Goal: Information Seeking & Learning: Find specific fact

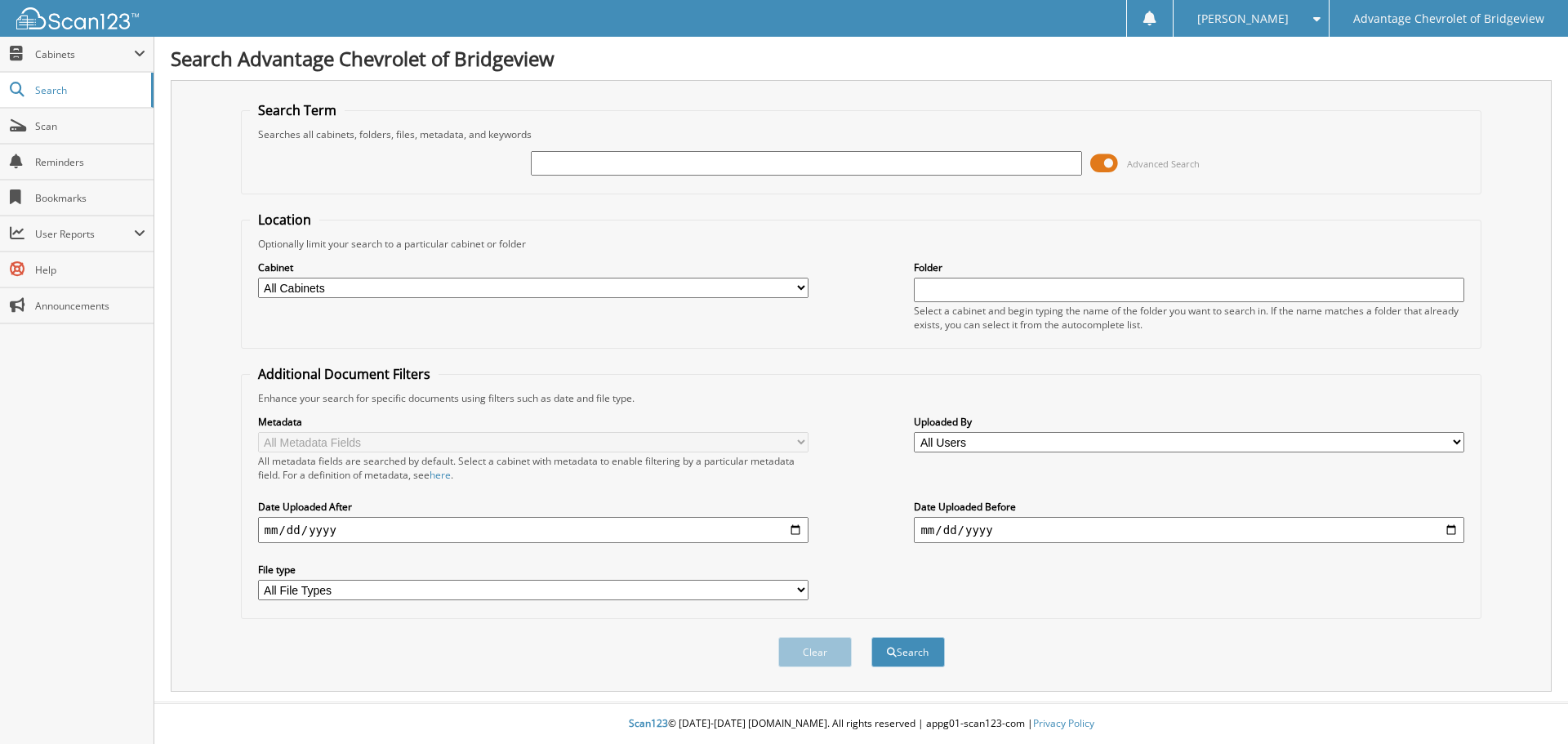
click at [580, 165] on input "text" at bounding box center [806, 163] width 550 height 24
type input "zaghmout"
click at [1103, 158] on span at bounding box center [1103, 163] width 28 height 24
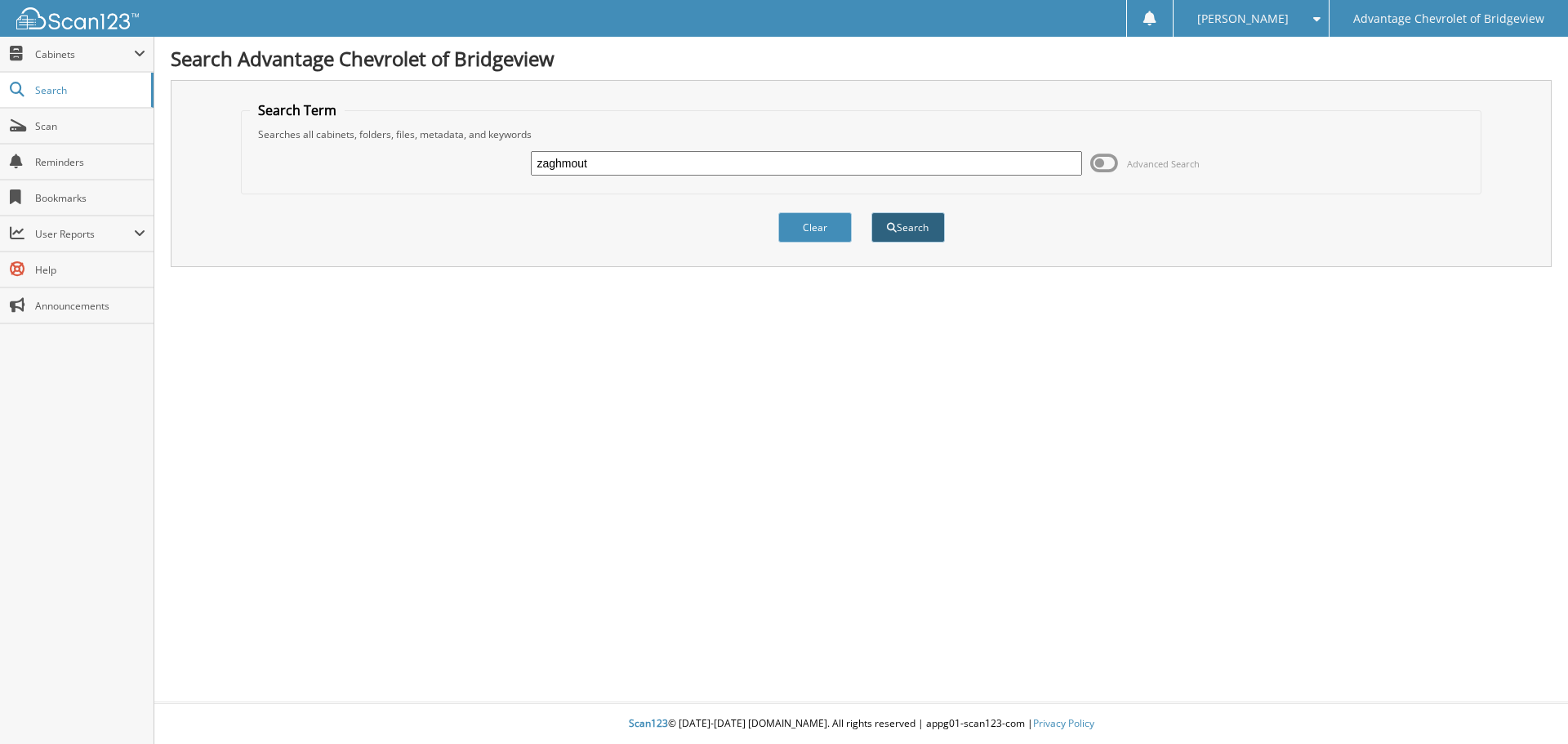
click at [904, 231] on button "Search" at bounding box center [908, 228] width 73 height 30
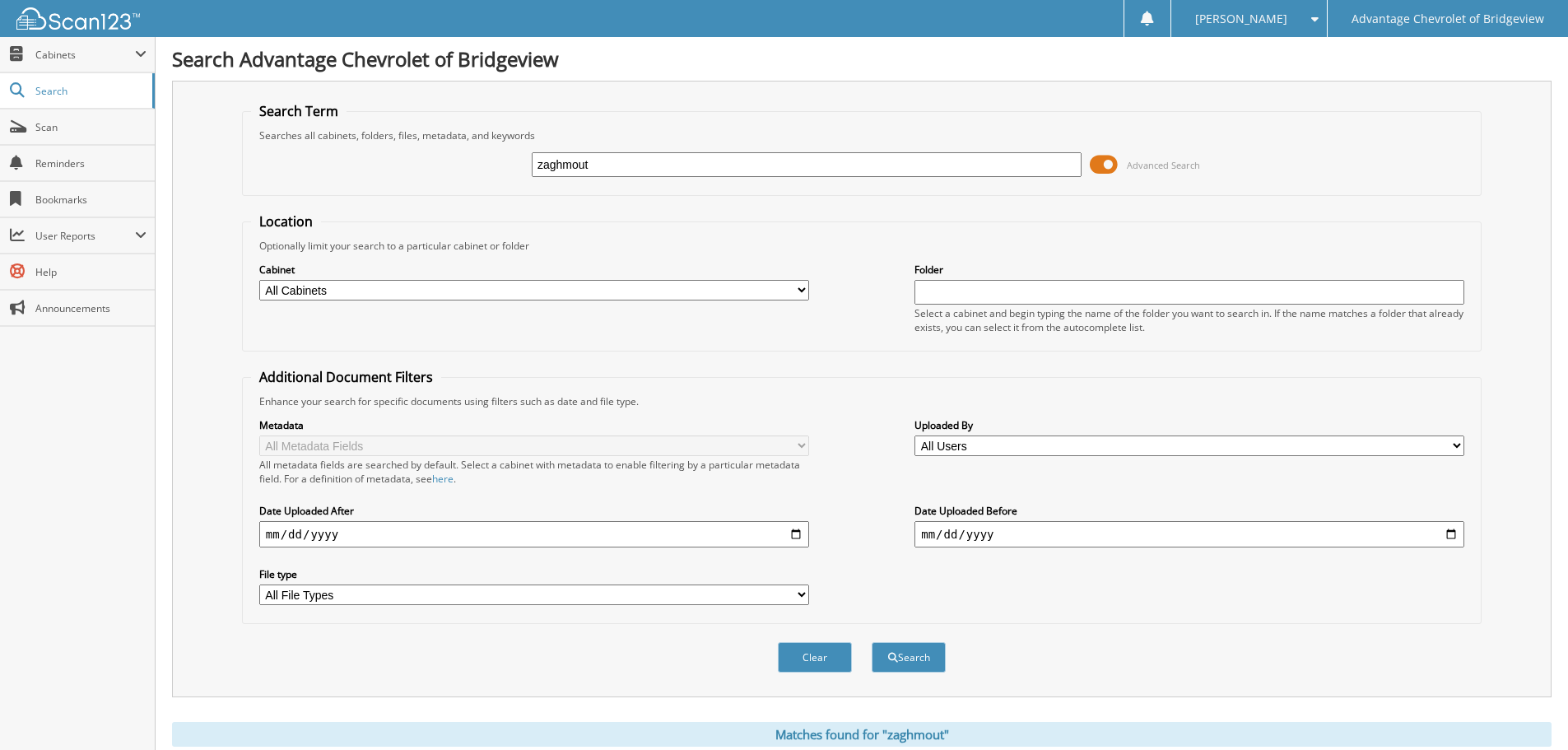
click at [1105, 169] on span at bounding box center [1103, 164] width 28 height 24
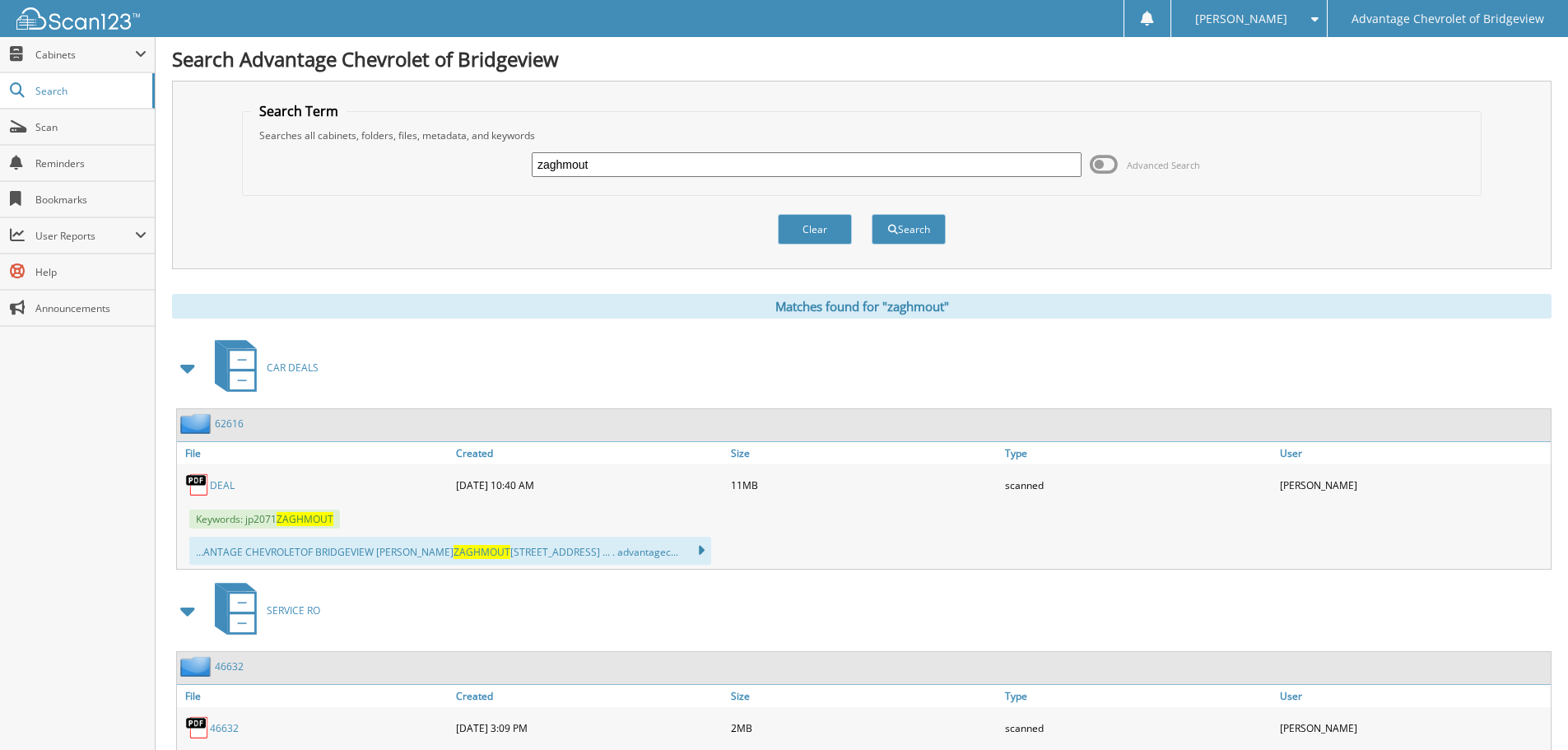
scroll to position [85, 0]
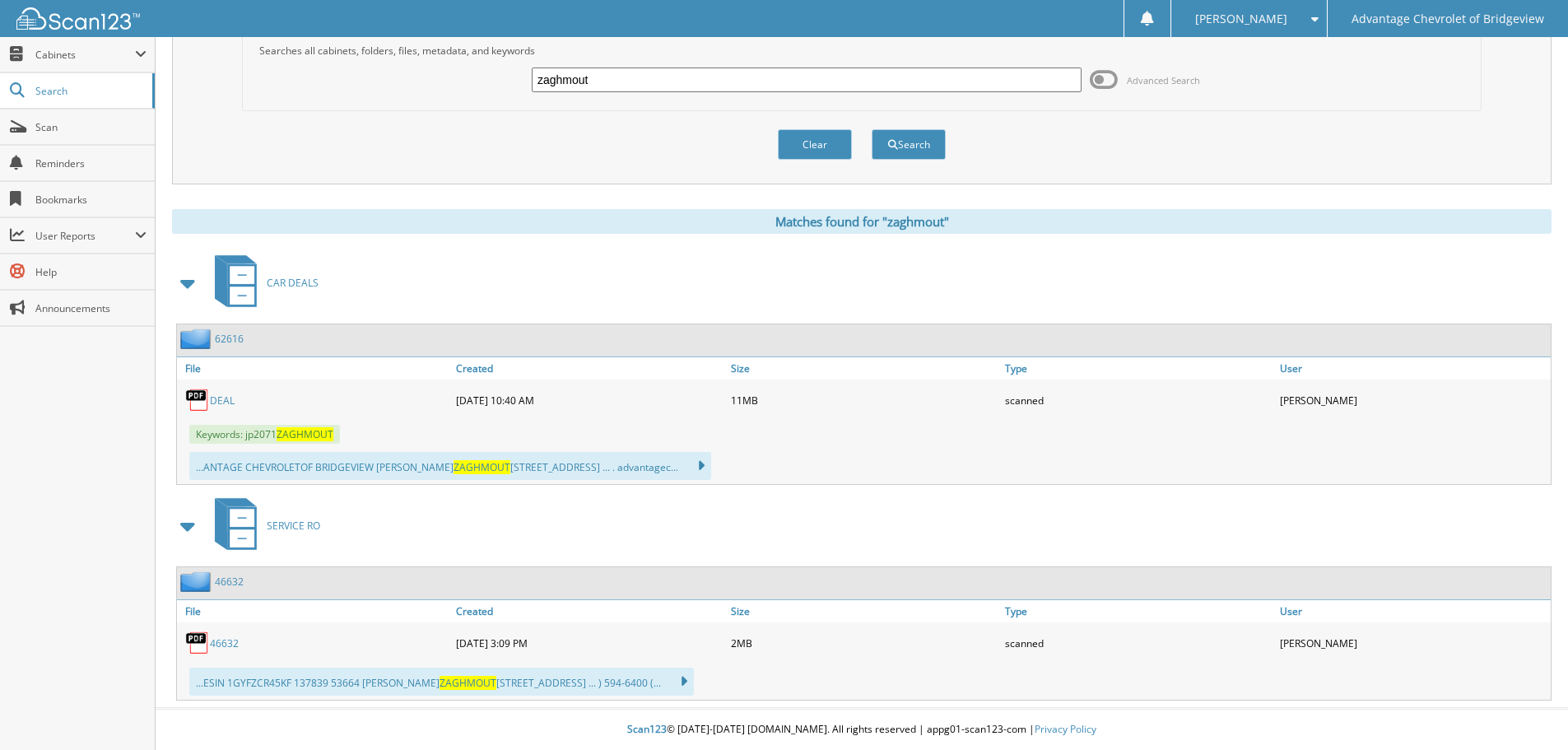
click at [228, 406] on link "DEAL" at bounding box center [222, 401] width 24 height 14
click at [225, 401] on link "DEAL" at bounding box center [222, 401] width 24 height 14
